Goal: Ask a question: Seek information or help from site administrators or community

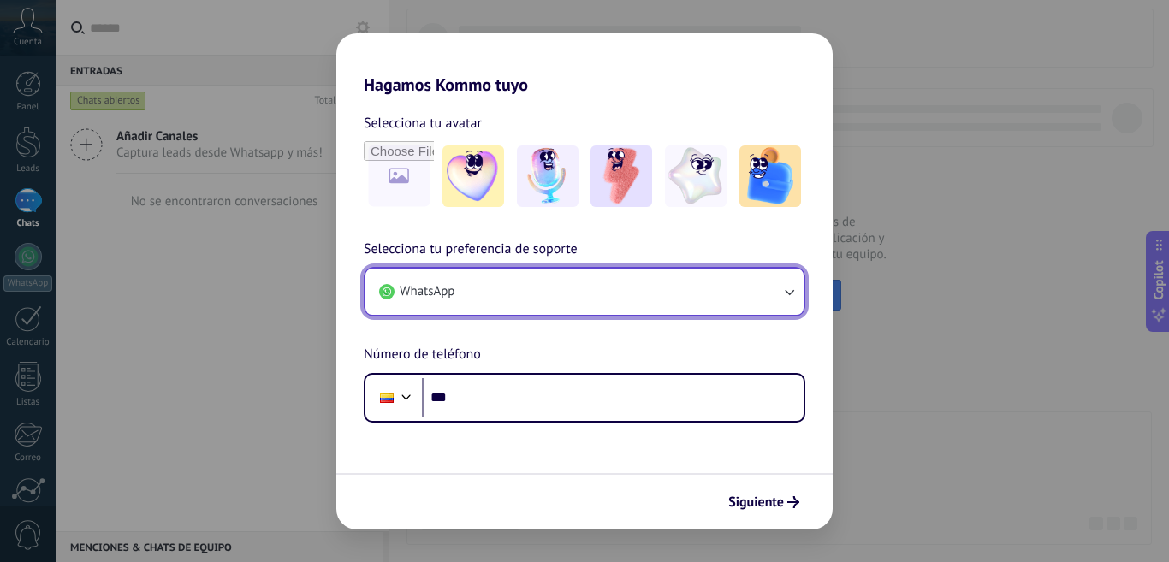
click at [550, 310] on button "WhatsApp" at bounding box center [584, 292] width 438 height 46
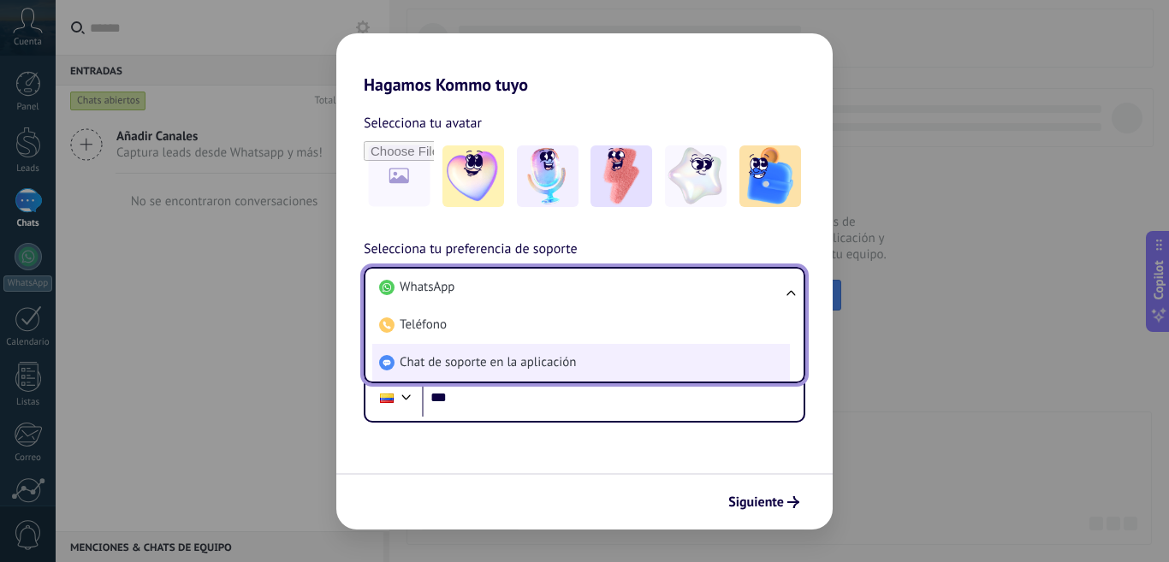
click at [561, 360] on span "Chat de soporte en la aplicación" at bounding box center [488, 362] width 176 height 17
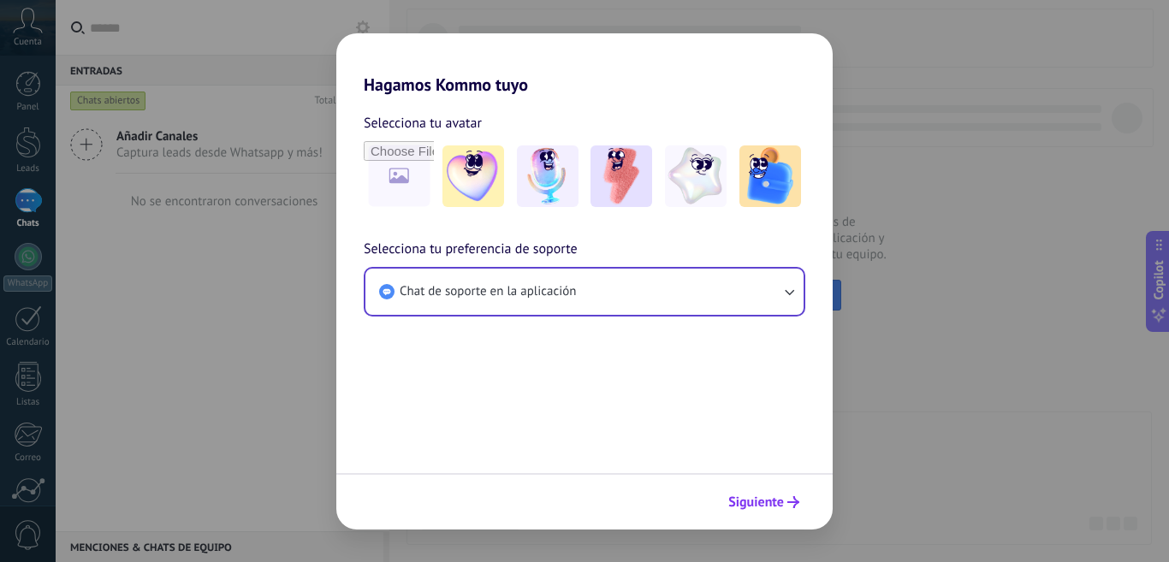
click at [790, 507] on icon "submit" at bounding box center [793, 502] width 12 height 12
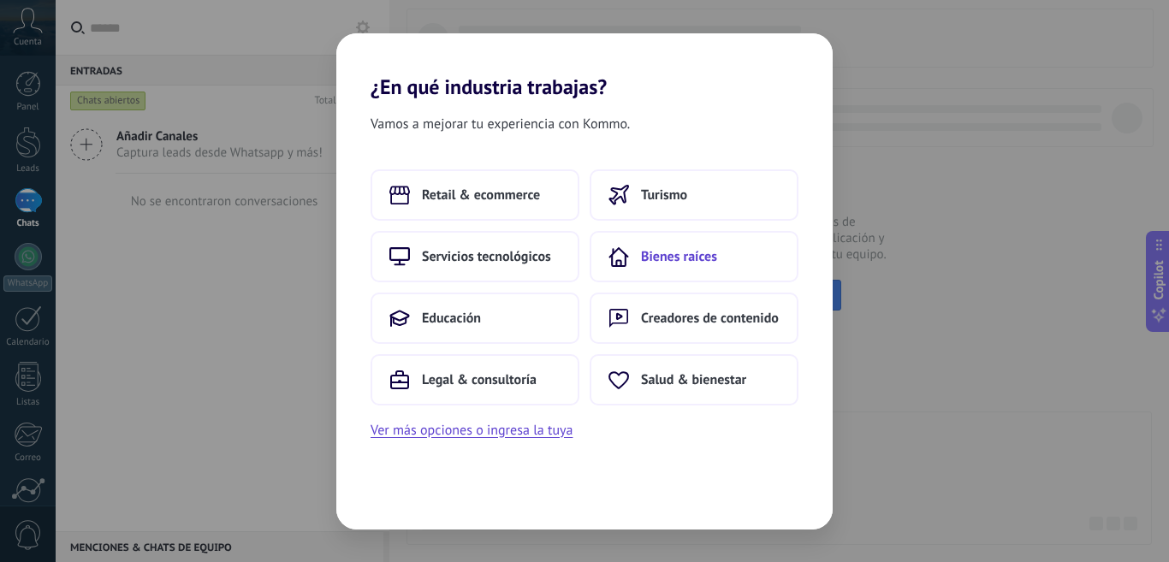
click at [689, 248] on span "Bienes raíces" at bounding box center [679, 256] width 76 height 17
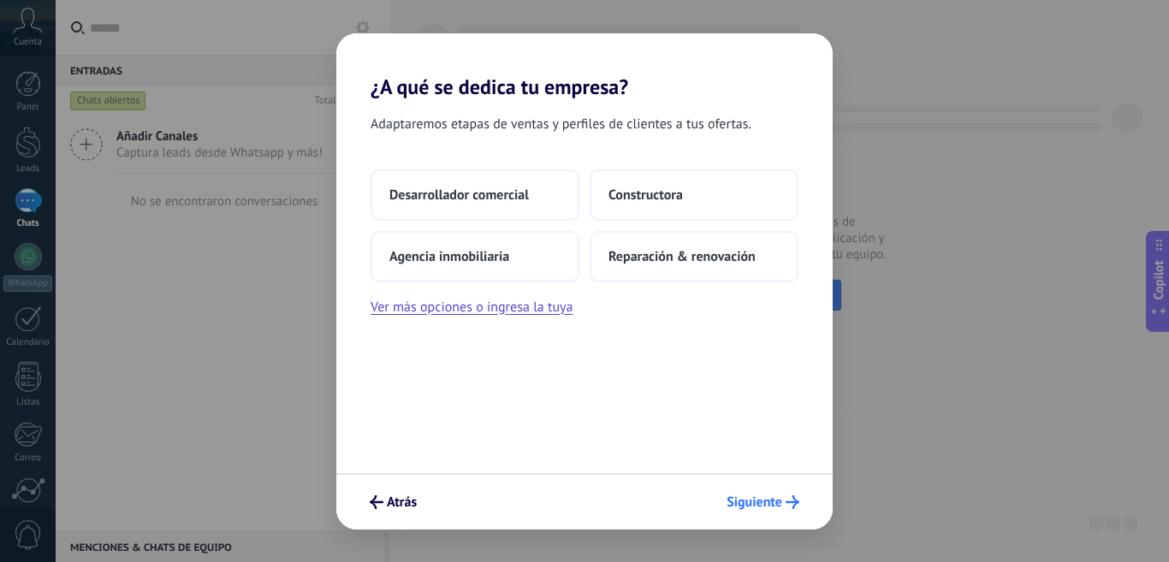
click at [780, 508] on span "Siguiente" at bounding box center [754, 502] width 56 height 12
click at [631, 206] on button "Constructora" at bounding box center [693, 194] width 209 height 51
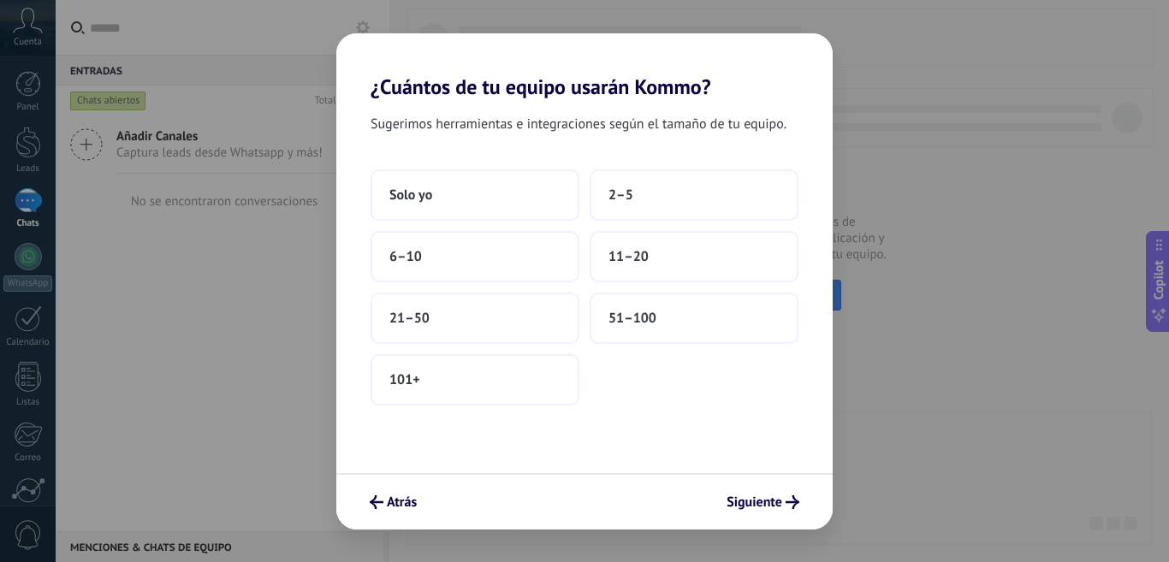
click at [631, 206] on button "2–5" at bounding box center [693, 194] width 209 height 51
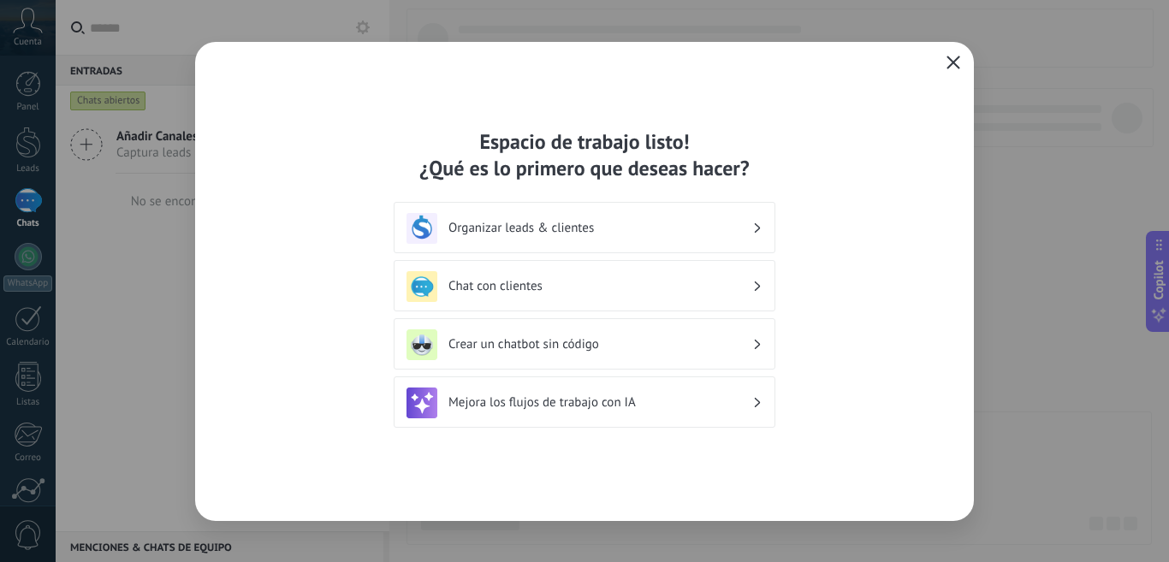
click at [957, 65] on icon "button" at bounding box center [953, 63] width 14 height 14
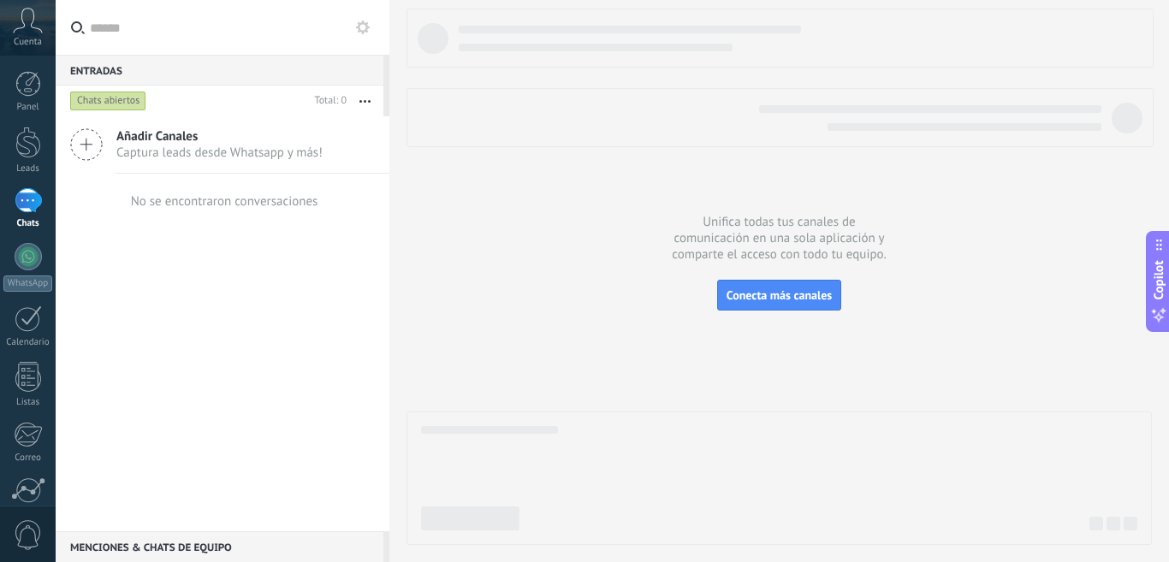
scroll to position [150, 0]
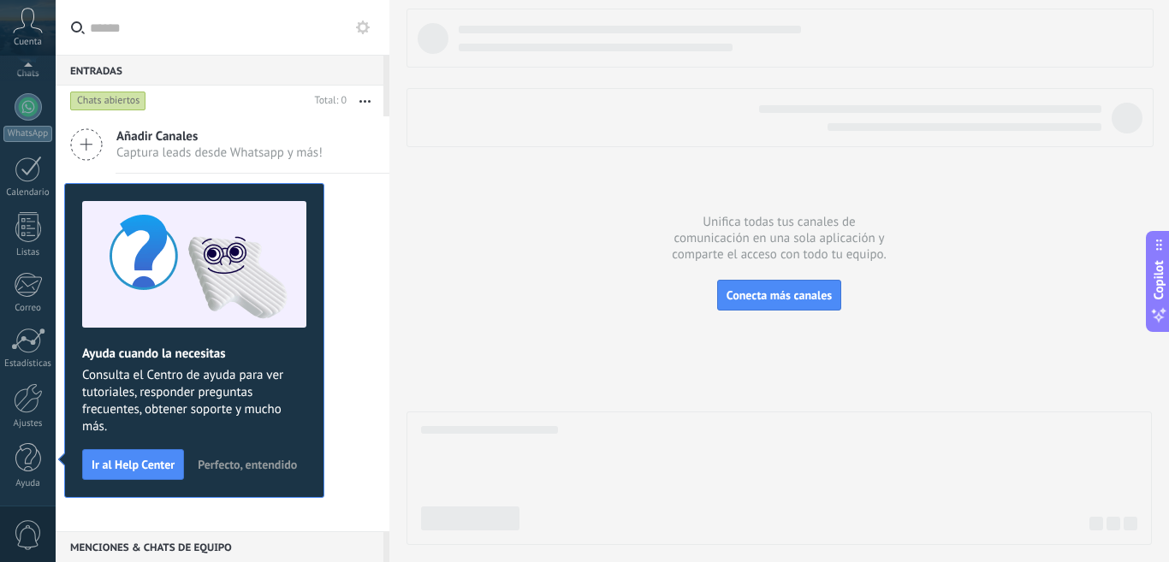
click at [281, 470] on span "Perfecto, entendido" at bounding box center [247, 465] width 99 height 12
